Goal: Task Accomplishment & Management: Manage account settings

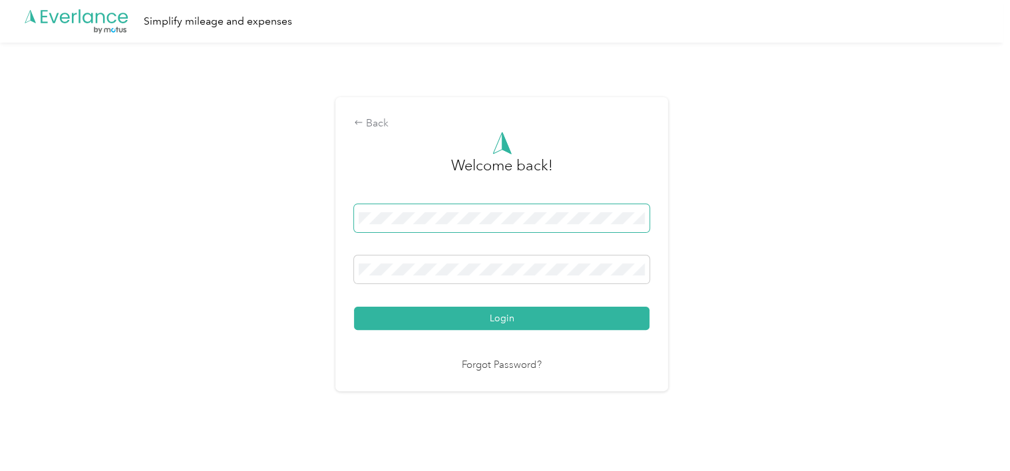
click at [370, 211] on span at bounding box center [501, 218] width 295 height 28
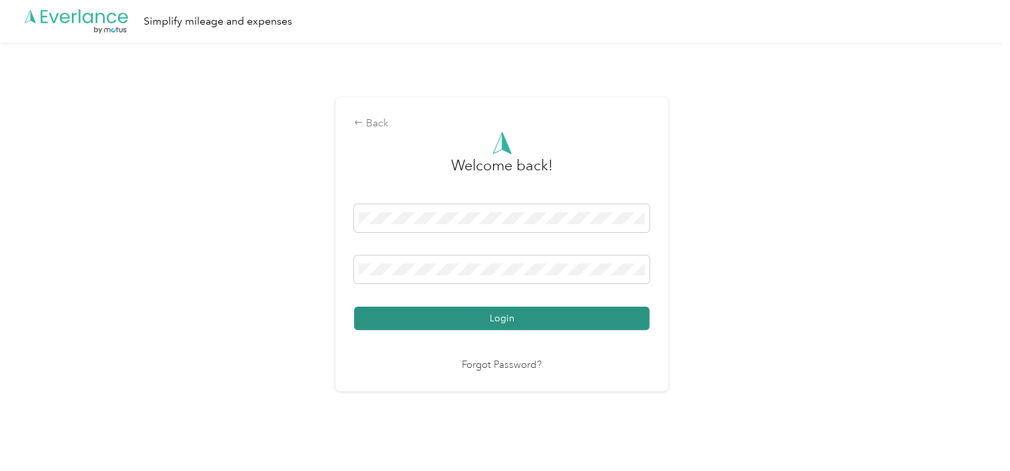
click at [508, 328] on button "Login" at bounding box center [501, 318] width 295 height 23
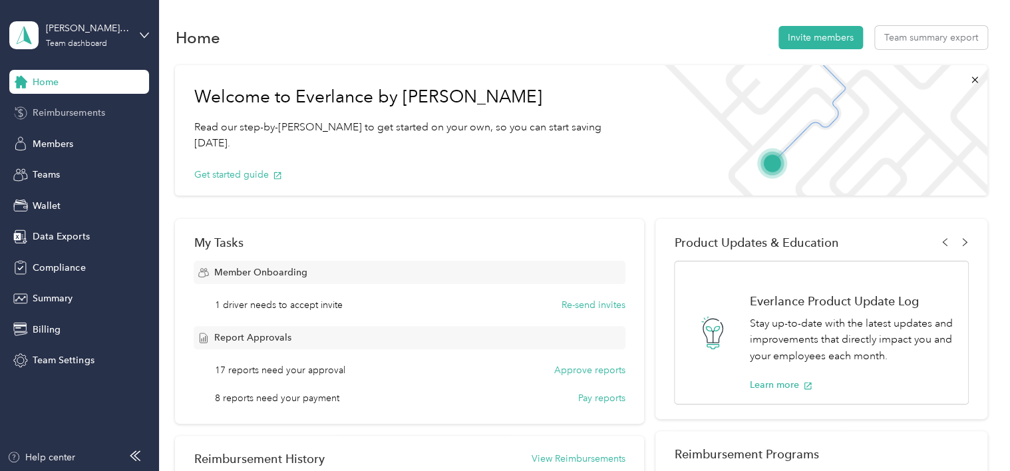
click at [65, 112] on span "Reimbursements" at bounding box center [69, 113] width 72 height 14
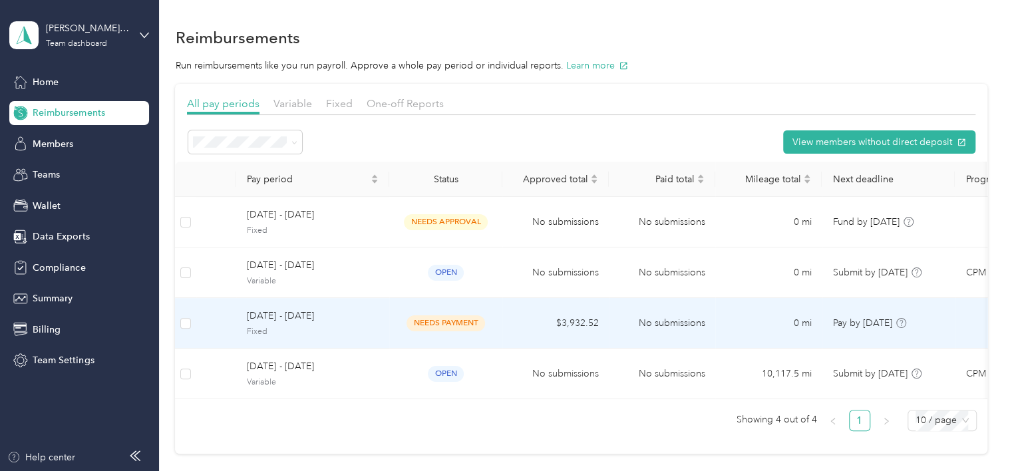
click at [254, 330] on span "Fixed" at bounding box center [313, 332] width 132 height 12
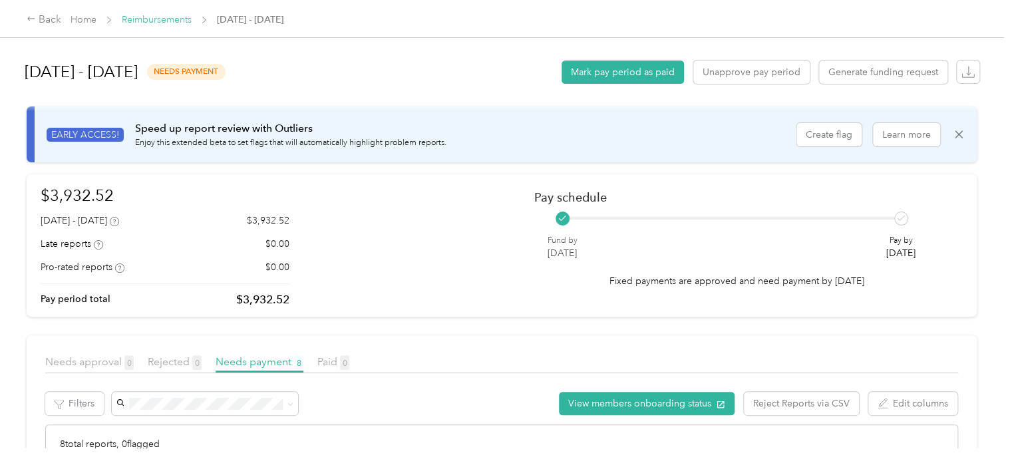
click at [146, 21] on link "Reimbursements" at bounding box center [157, 19] width 70 height 11
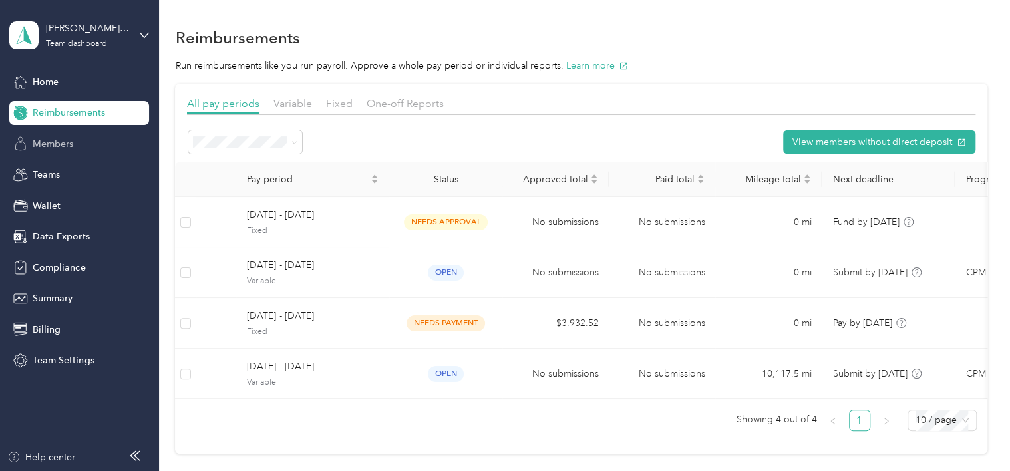
click at [72, 141] on span "Members" at bounding box center [53, 144] width 41 height 14
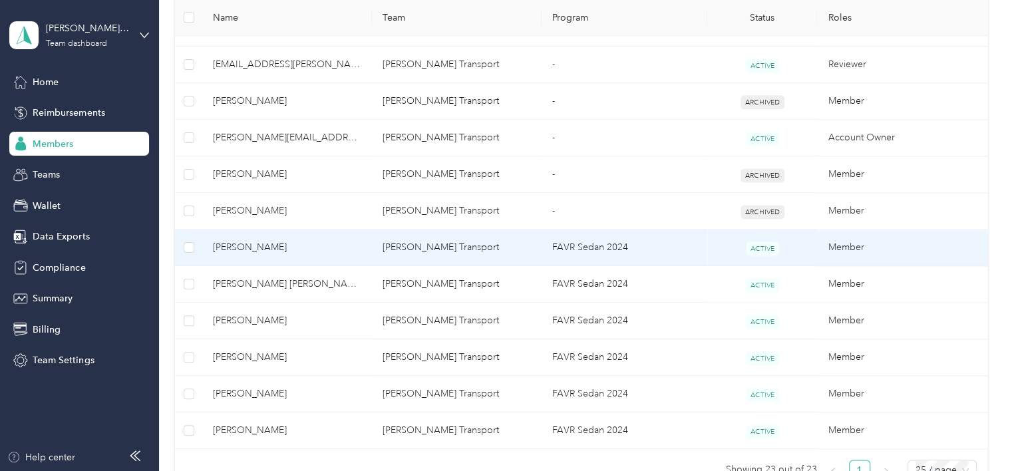
scroll to position [865, 0]
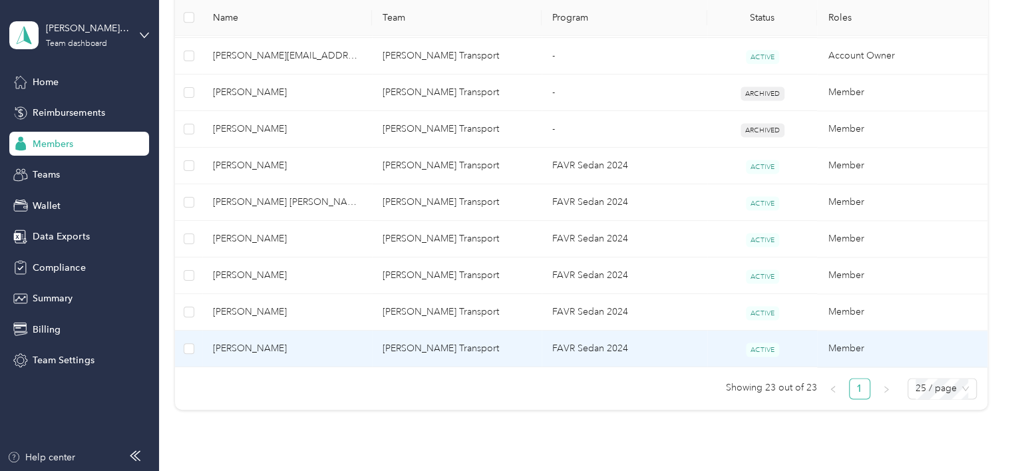
click at [254, 344] on span "[PERSON_NAME]" at bounding box center [287, 348] width 148 height 15
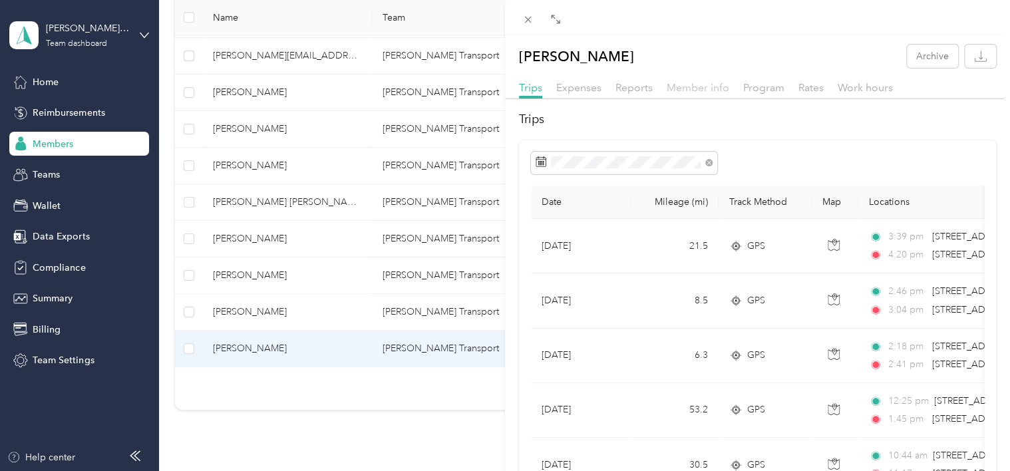
click at [691, 85] on span "Member info" at bounding box center [698, 87] width 63 height 13
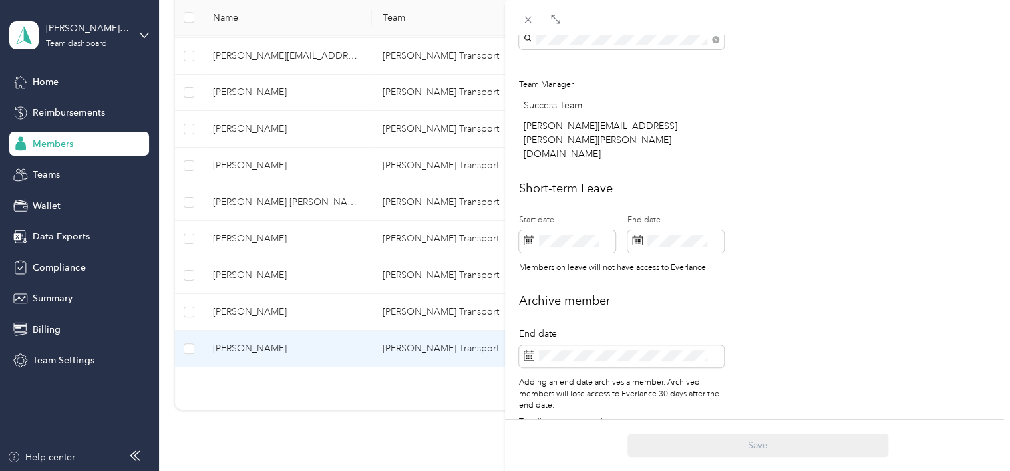
scroll to position [483, 0]
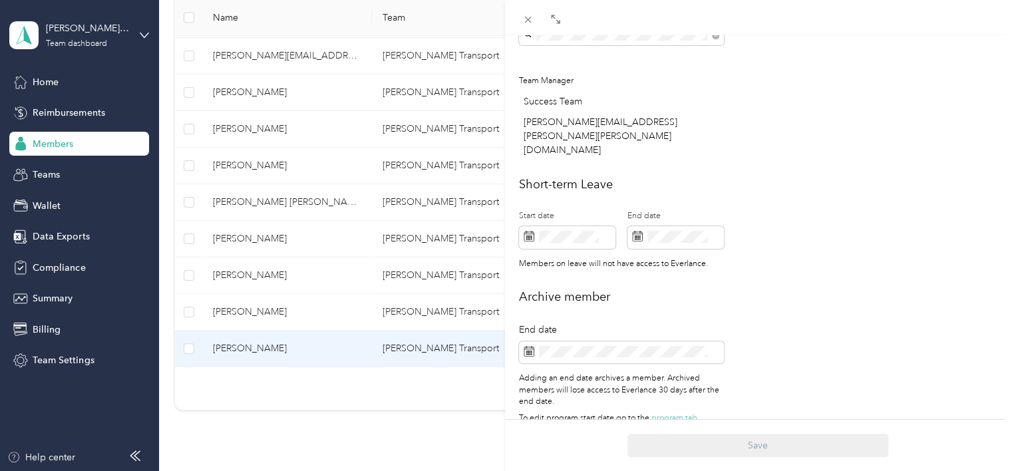
click at [820, 136] on div "Personal First name Last name Email* Employee ID Zip code * State * Annual busi…" at bounding box center [757, 29] width 505 height 804
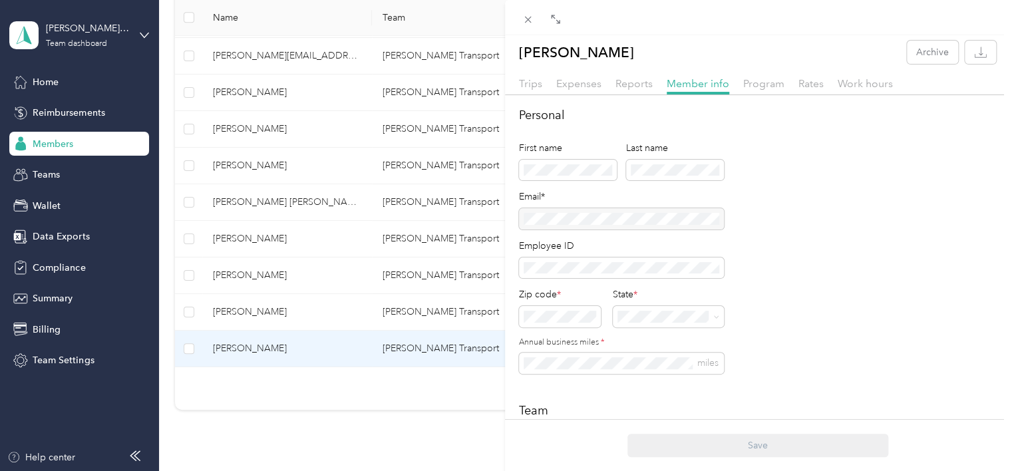
scroll to position [0, 0]
click at [774, 88] on span "Program" at bounding box center [763, 87] width 41 height 13
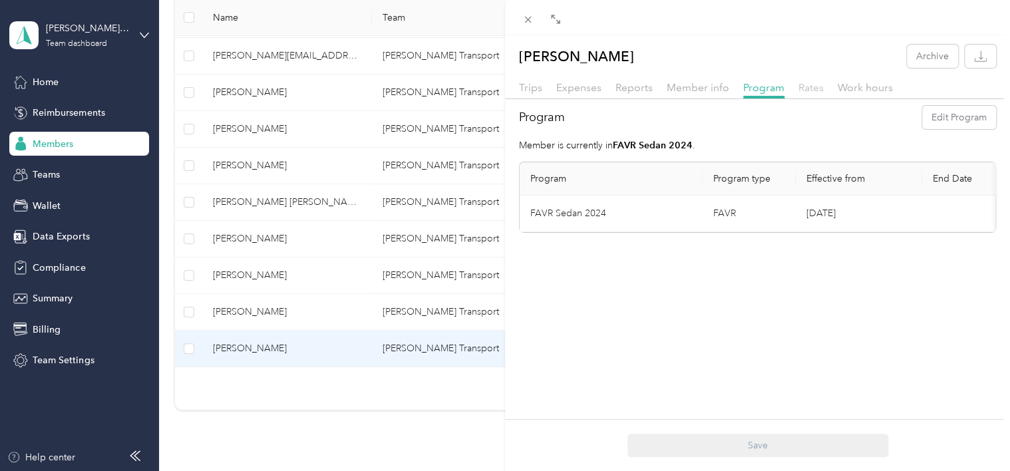
click at [804, 90] on span "Rates" at bounding box center [810, 87] width 25 height 13
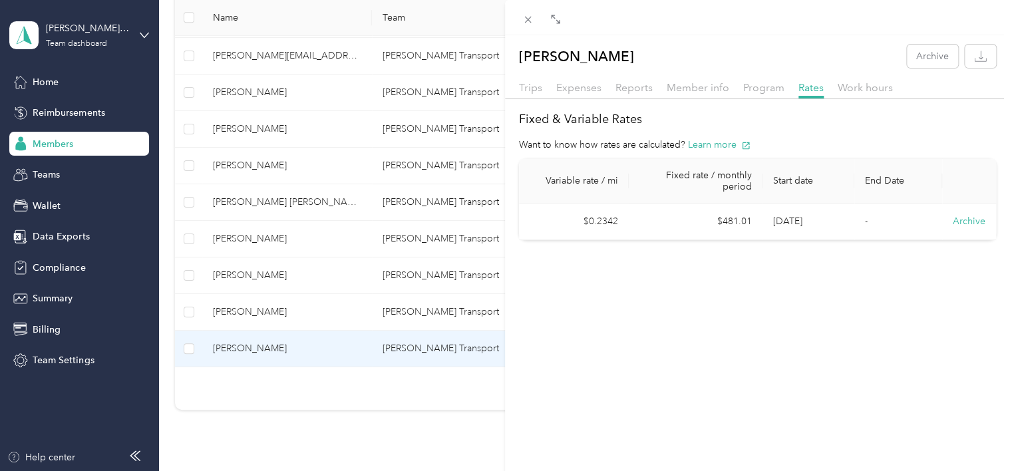
click at [61, 106] on div "[PERSON_NAME] Archive Trips Expenses Reports Member info Program Rates Work hou…" at bounding box center [505, 235] width 1010 height 471
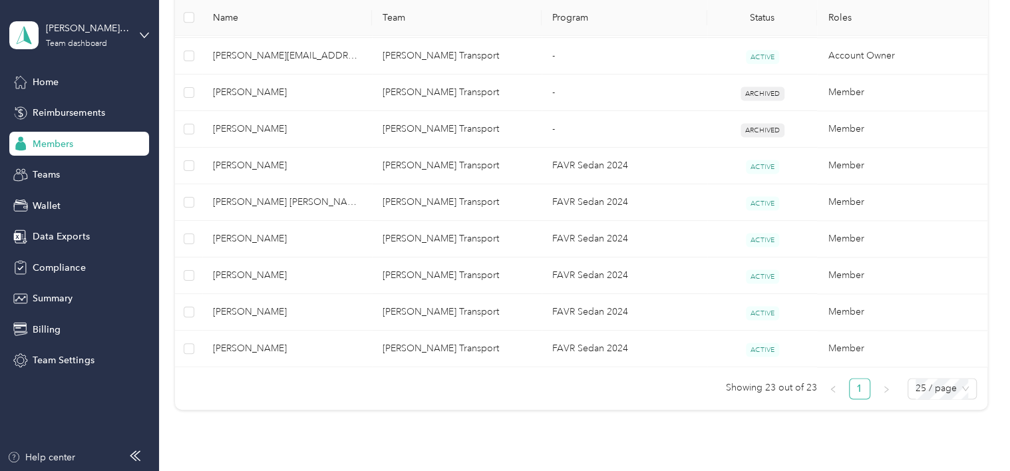
click at [61, 111] on span "Reimbursements" at bounding box center [69, 113] width 72 height 14
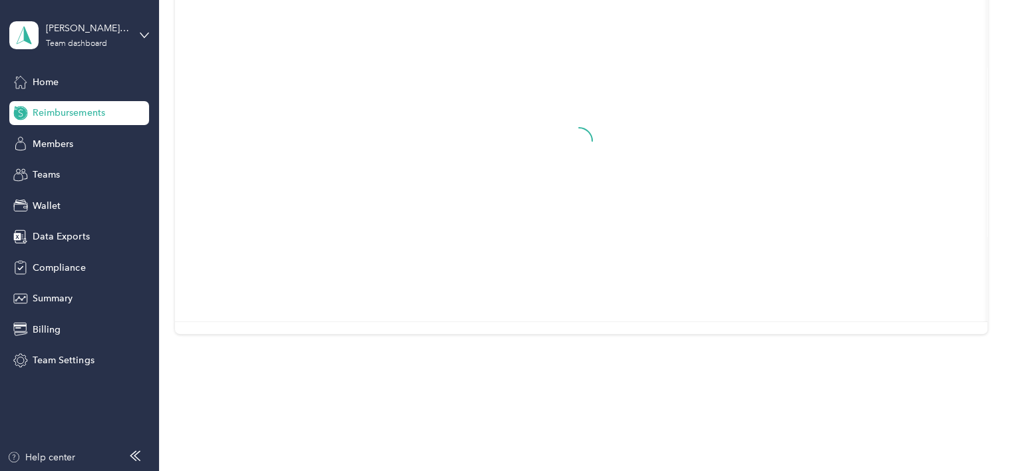
scroll to position [129, 0]
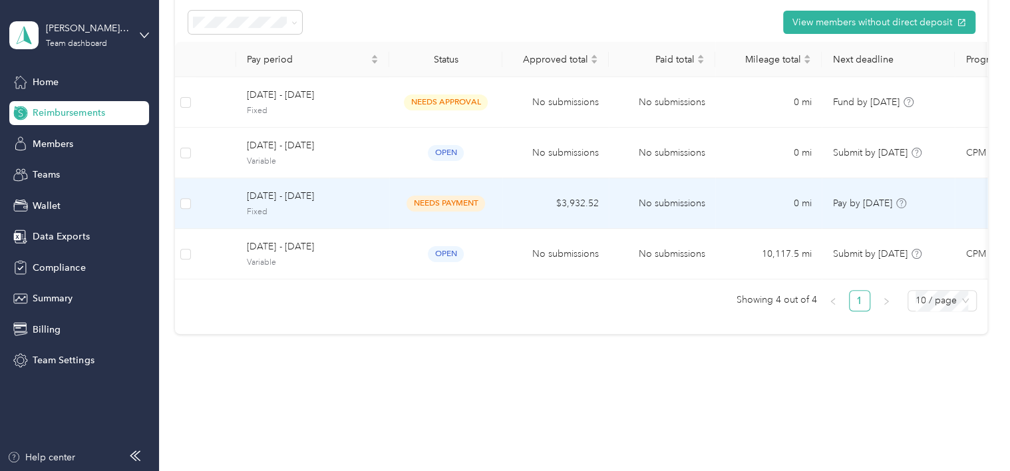
click at [309, 191] on span "[DATE] - [DATE]" at bounding box center [313, 196] width 132 height 15
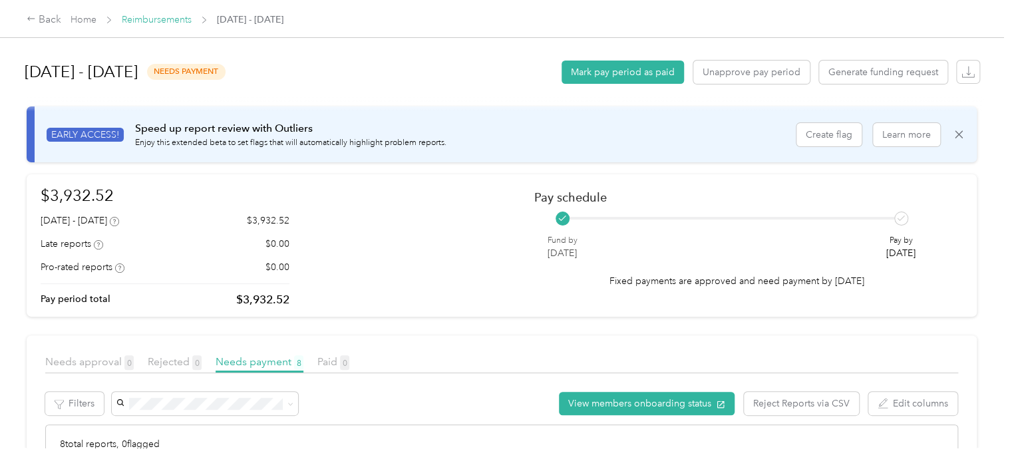
click at [178, 19] on link "Reimbursements" at bounding box center [157, 19] width 70 height 11
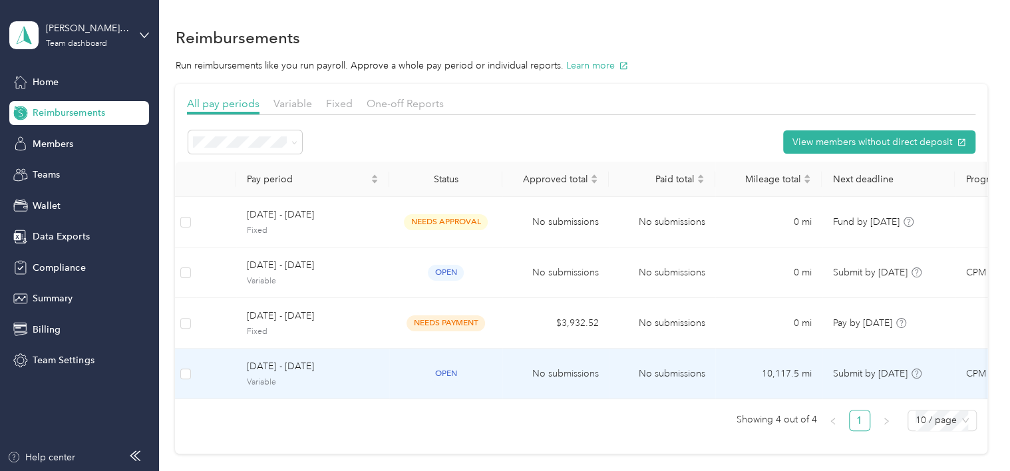
click at [296, 371] on span "[DATE] - [DATE]" at bounding box center [313, 366] width 132 height 15
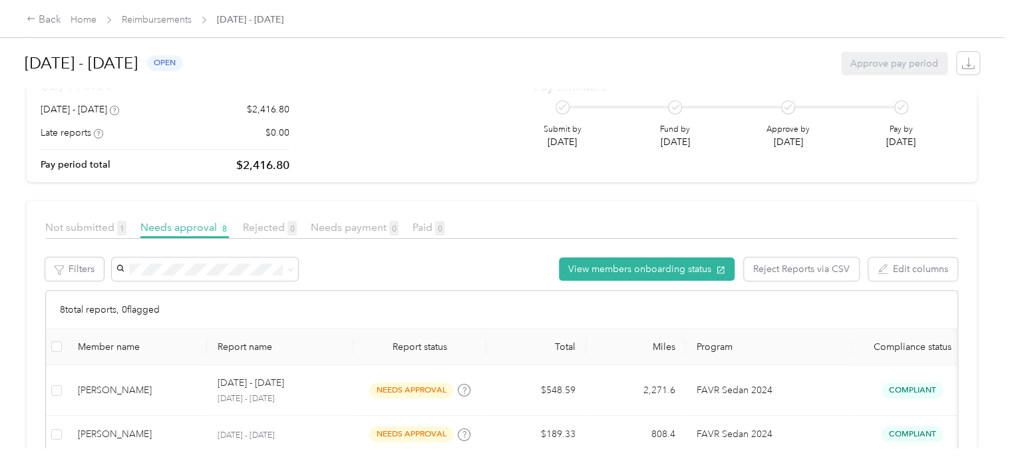
scroll to position [133, 0]
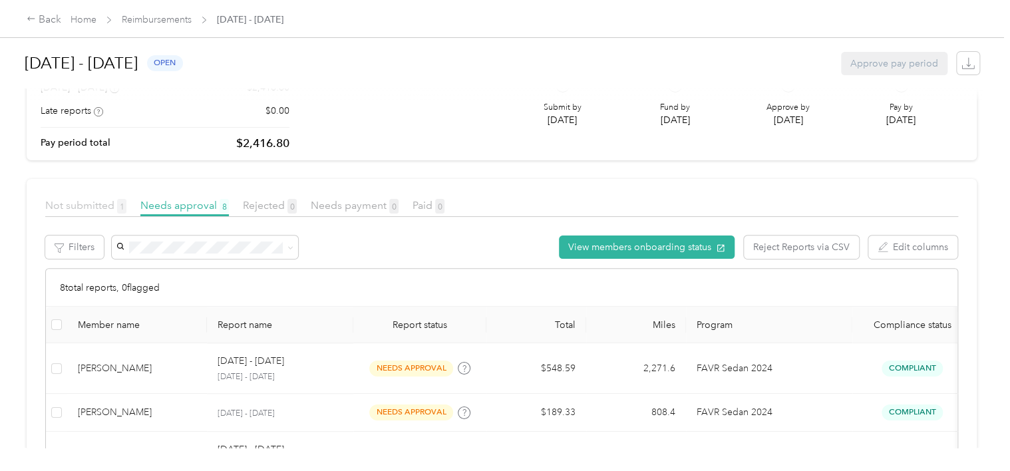
drag, startPoint x: 81, startPoint y: 205, endPoint x: 87, endPoint y: 200, distance: 8.5
click at [81, 205] on span "Not submitted 1" at bounding box center [85, 205] width 81 height 13
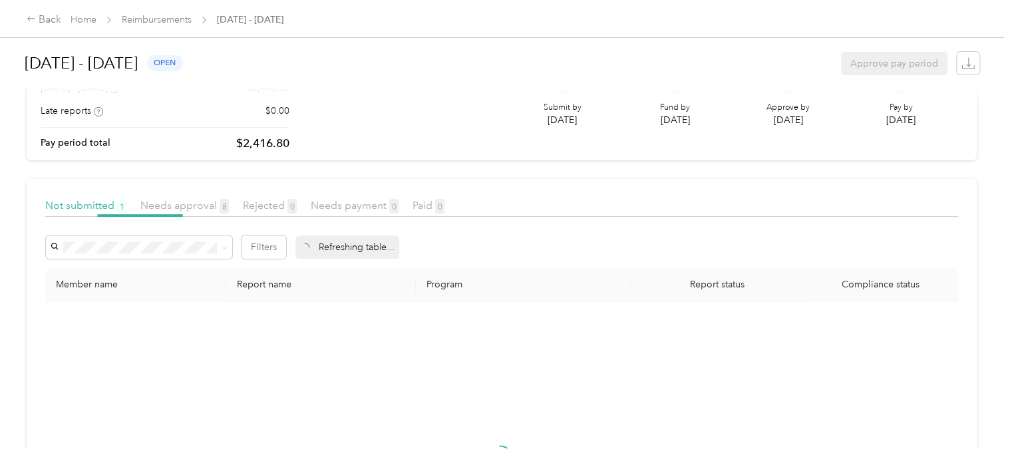
scroll to position [95, 0]
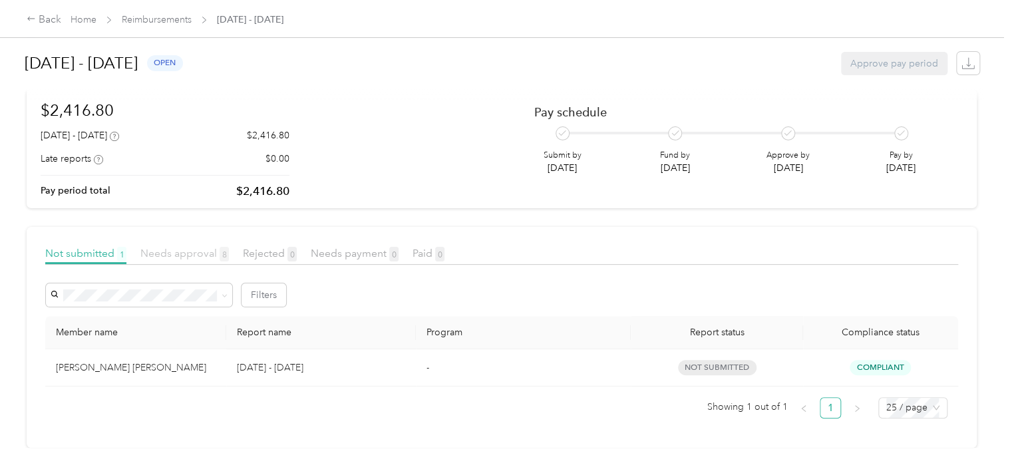
click at [162, 247] on span "Needs approval 8" at bounding box center [184, 253] width 88 height 13
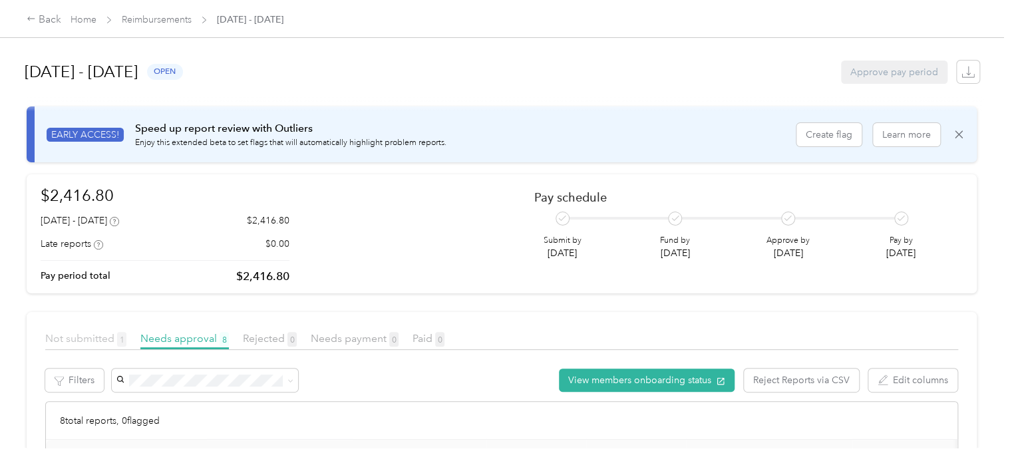
click at [85, 338] on span "Not submitted 1" at bounding box center [85, 338] width 81 height 13
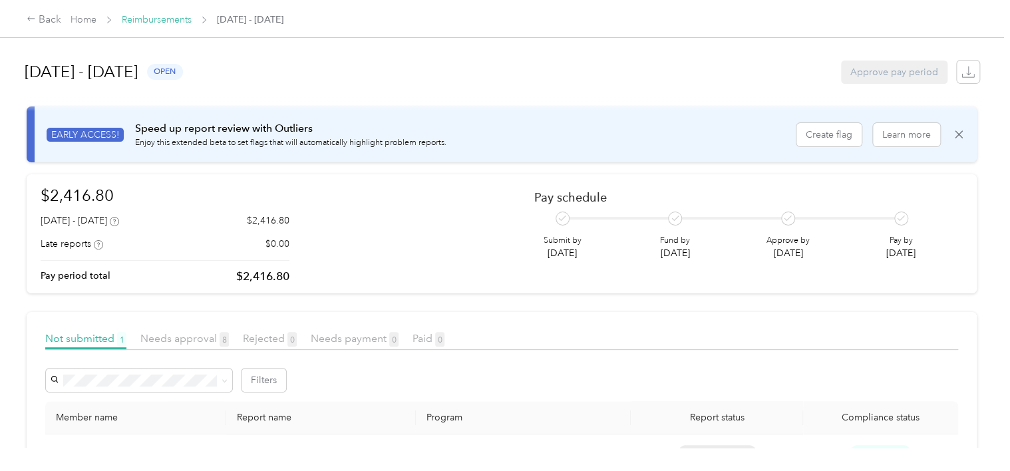
click at [163, 17] on link "Reimbursements" at bounding box center [157, 19] width 70 height 11
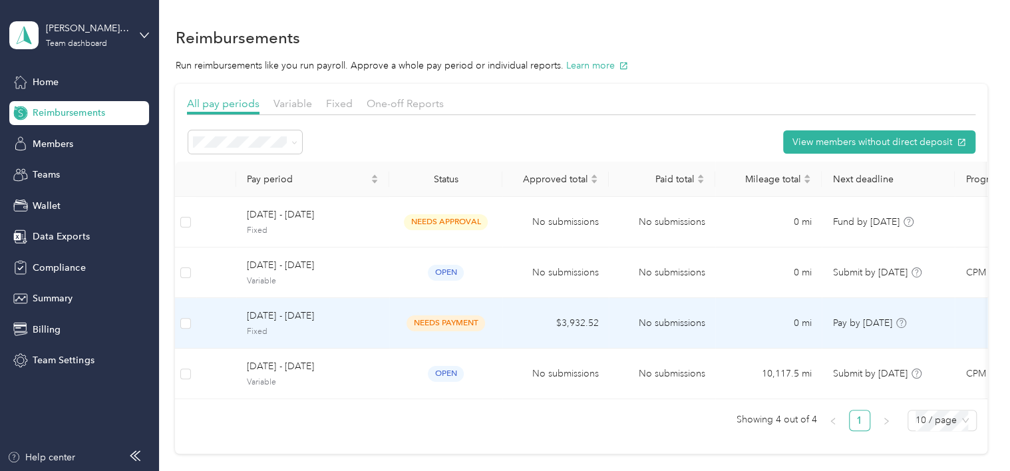
click at [287, 333] on span "Fixed" at bounding box center [313, 332] width 132 height 12
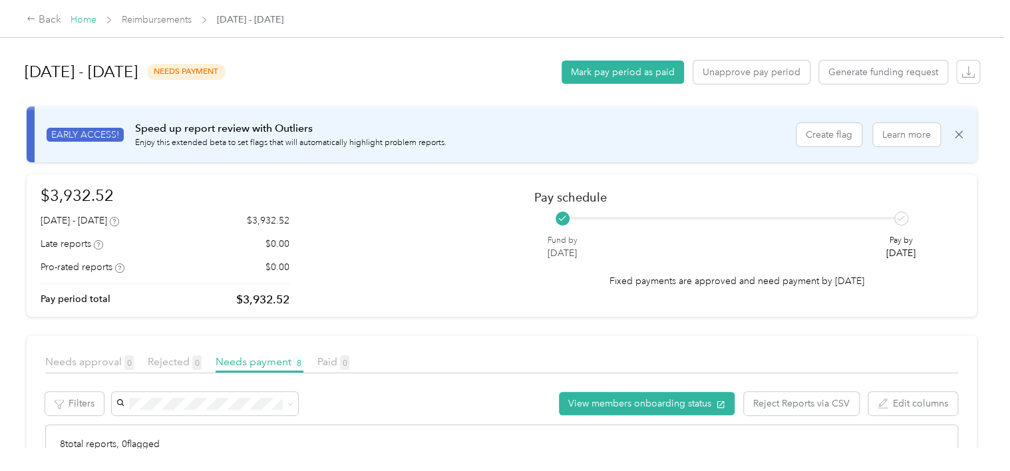
click at [85, 20] on link "Home" at bounding box center [84, 19] width 26 height 11
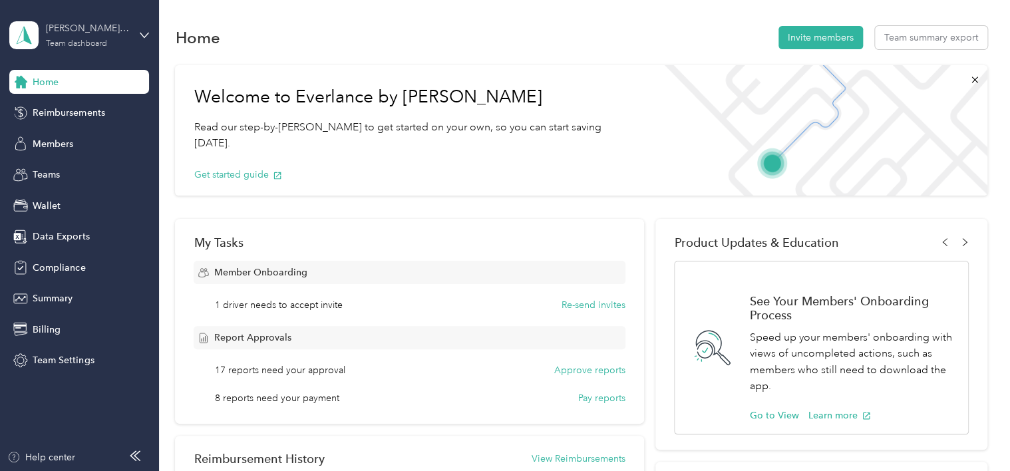
click at [78, 26] on div "[PERSON_NAME] Transport" at bounding box center [87, 28] width 83 height 14
click at [52, 171] on div "Log out" at bounding box center [46, 170] width 51 height 14
